Goal: Task Accomplishment & Management: Use online tool/utility

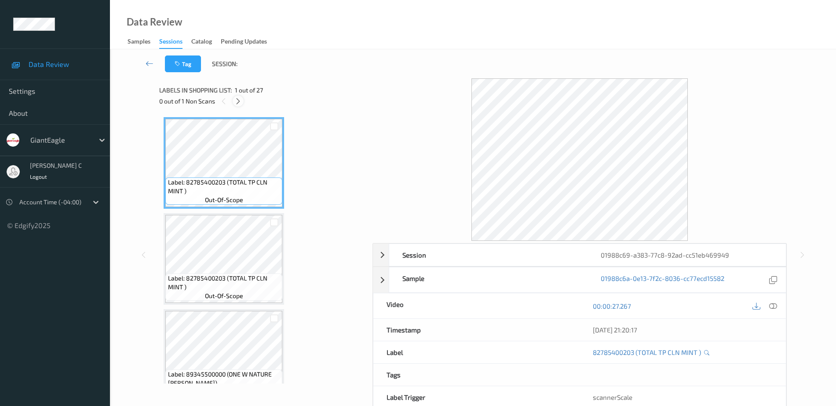
click at [238, 100] on icon at bounding box center [238, 101] width 7 height 8
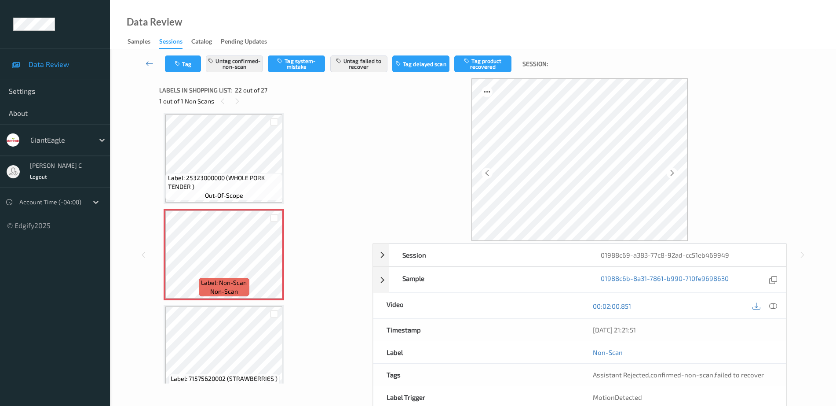
scroll to position [1703, 0]
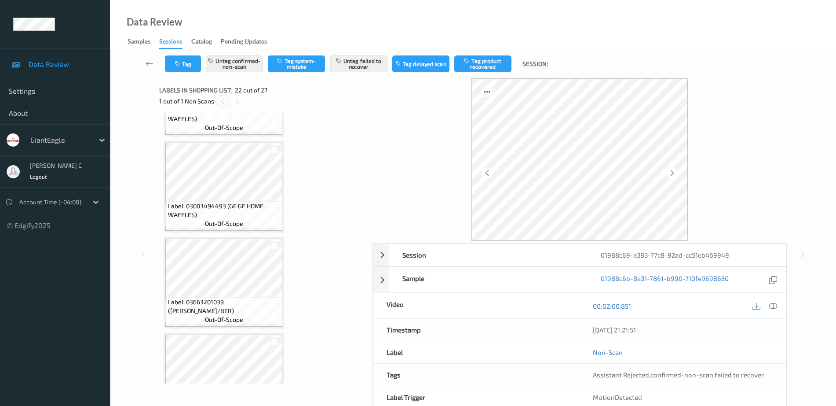
click at [224, 102] on icon at bounding box center [222, 101] width 7 height 8
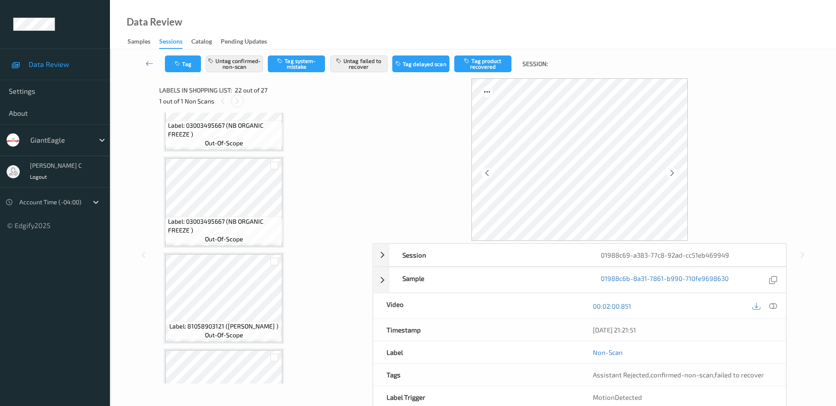
click at [238, 104] on icon at bounding box center [237, 101] width 7 height 8
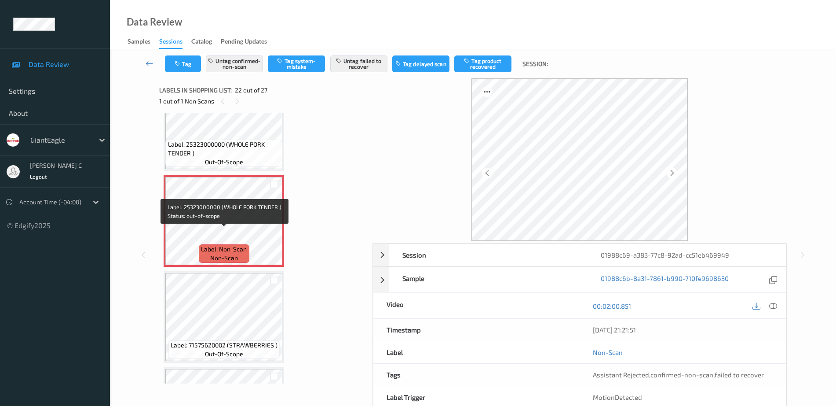
scroll to position [1923, 0]
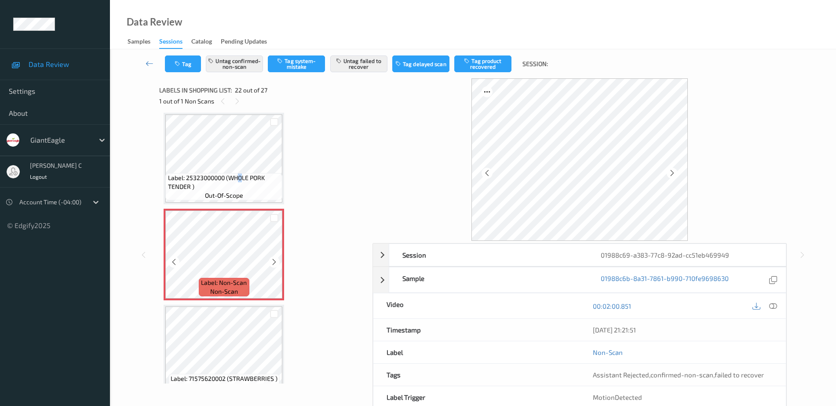
click at [241, 174] on span "Label: 25323000000 (WHOLE PORK TENDER )" at bounding box center [224, 182] width 113 height 18
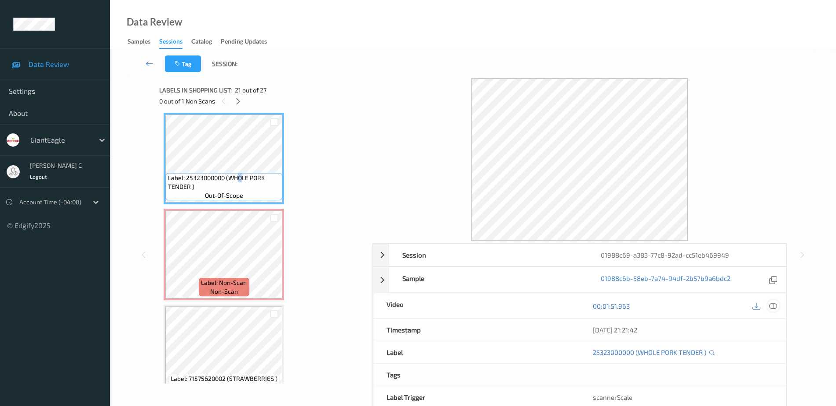
click at [774, 308] on icon at bounding box center [774, 306] width 8 height 8
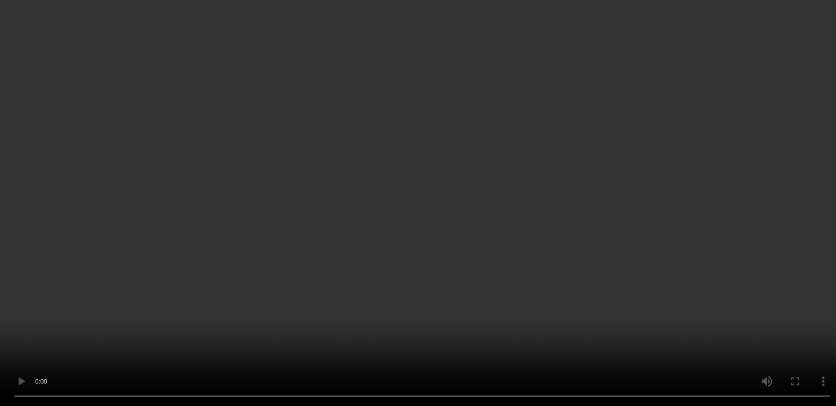
scroll to position [1978, 0]
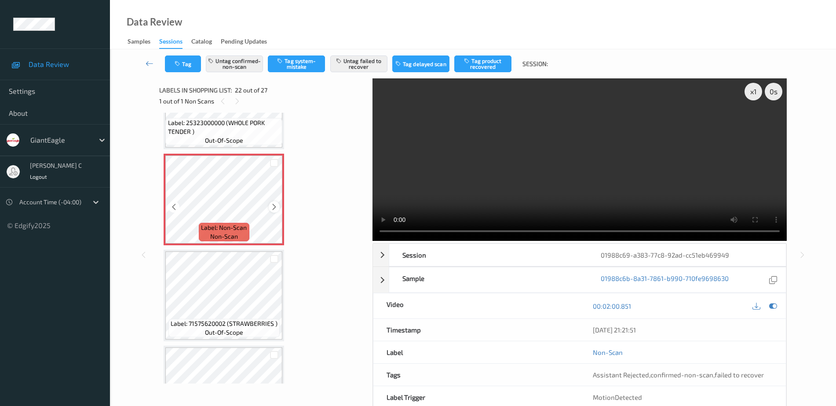
click at [275, 209] on icon at bounding box center [274, 207] width 7 height 8
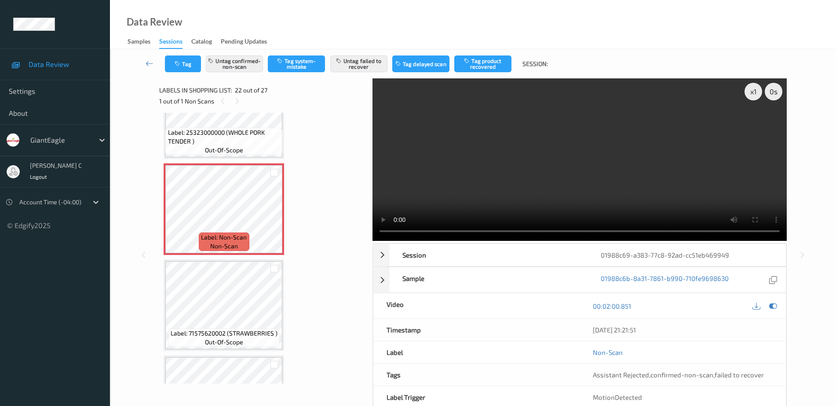
scroll to position [1923, 0]
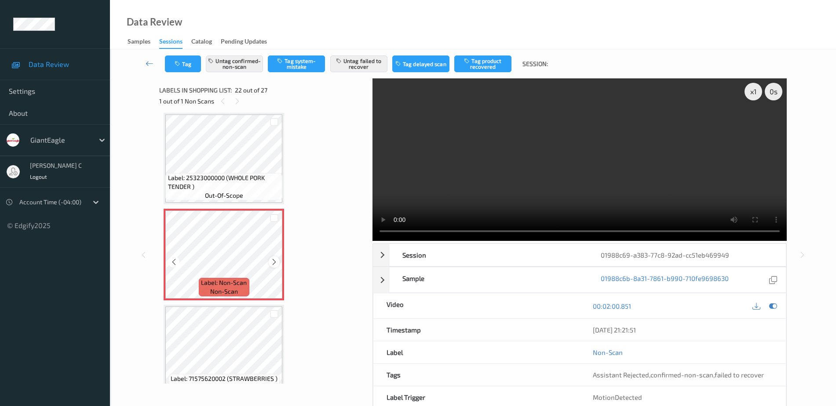
click at [277, 257] on div at bounding box center [274, 261] width 11 height 11
click at [275, 259] on icon at bounding box center [274, 262] width 7 height 8
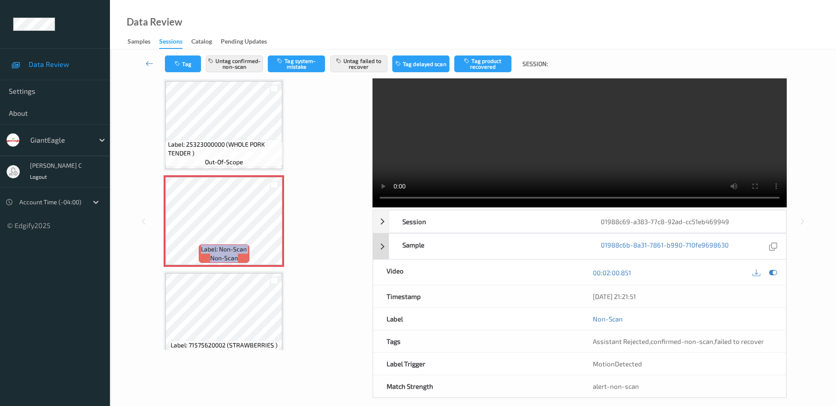
scroll to position [44, 0]
